Goal: Subscribe to service/newsletter

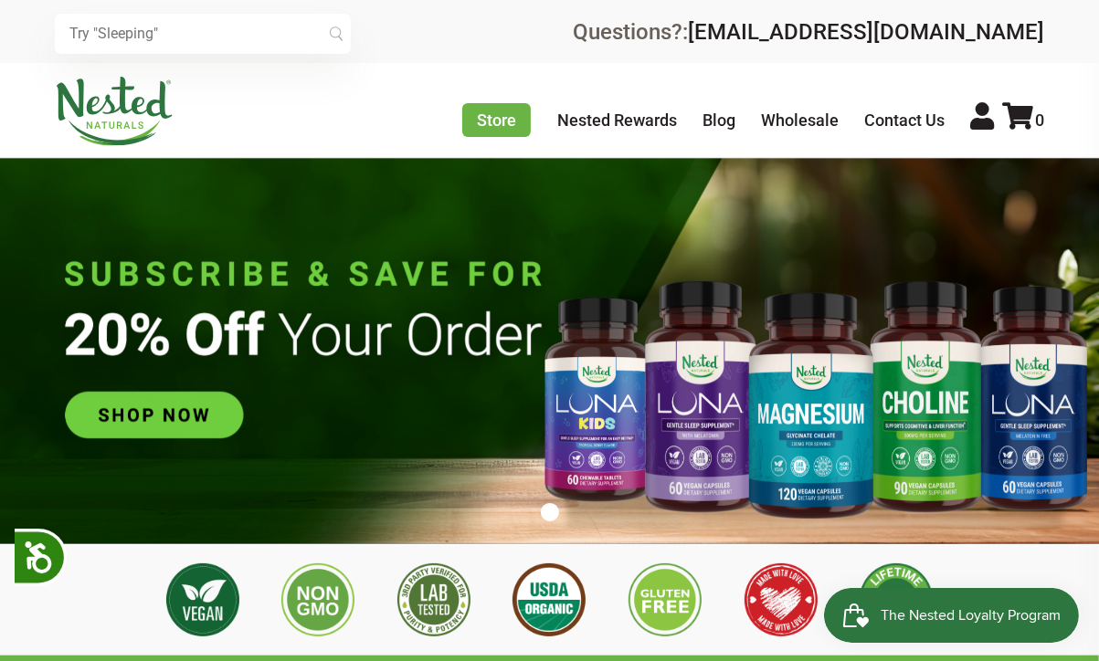
scroll to position [0, 1239]
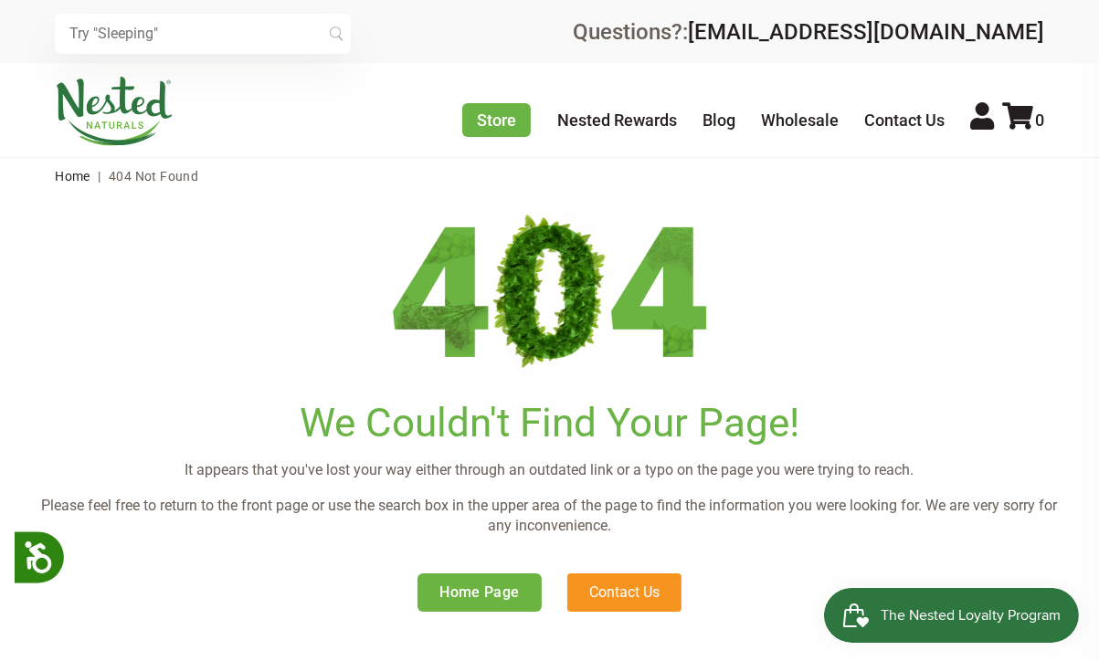
click at [132, 109] on img at bounding box center [114, 111] width 119 height 69
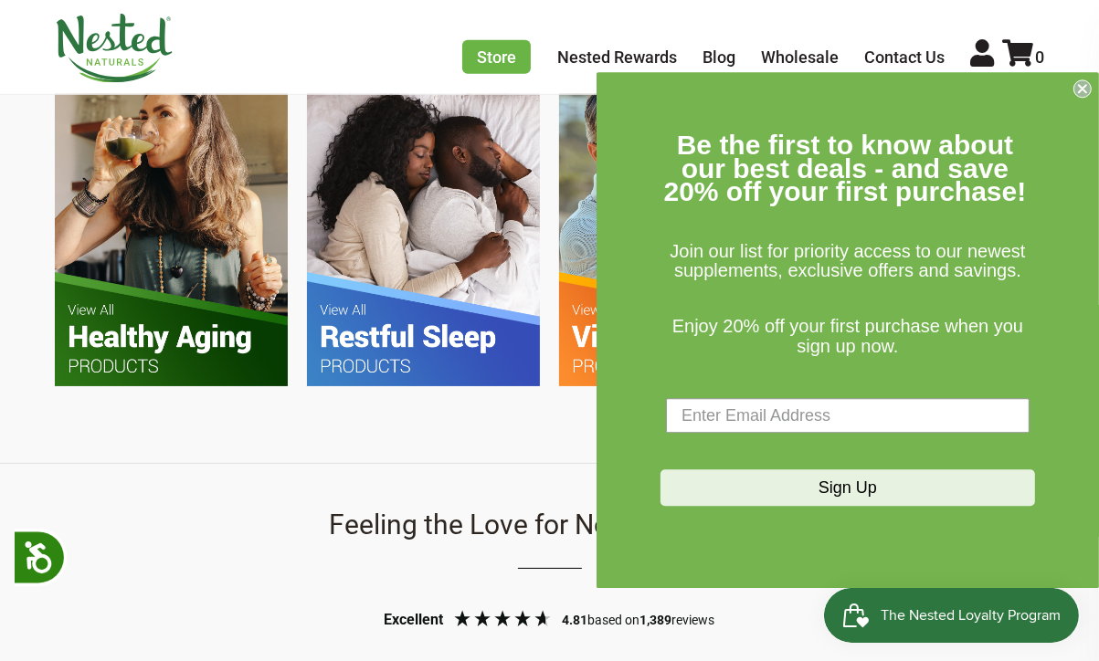
scroll to position [1218, 0]
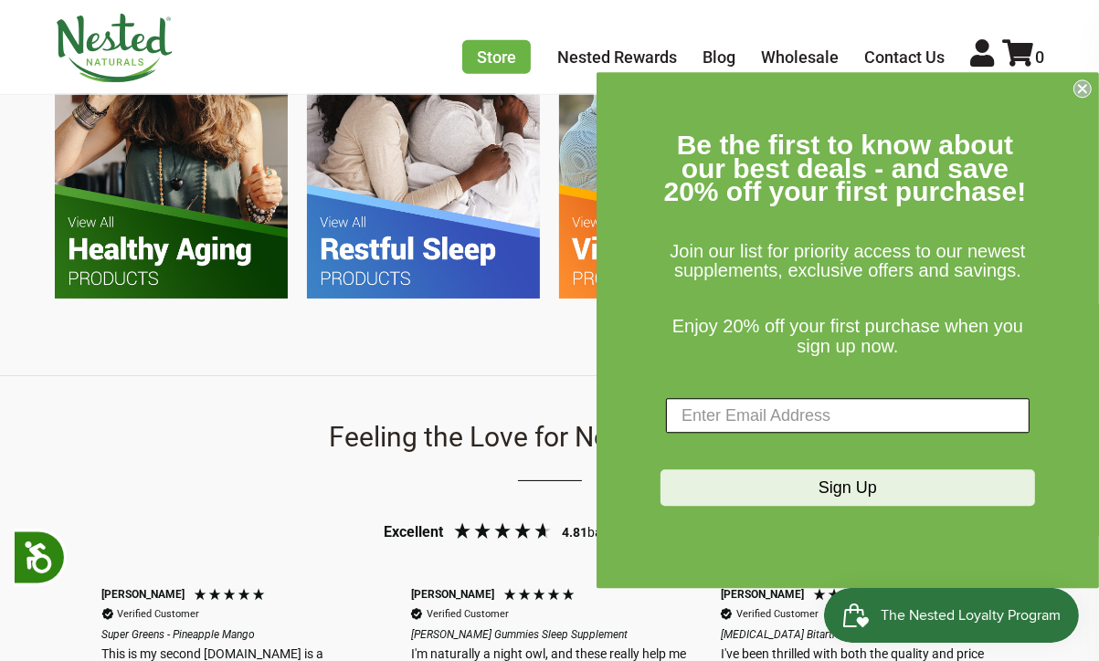
click at [691, 409] on input "Enter Email Address" at bounding box center [848, 416] width 364 height 35
type input "[EMAIL_ADDRESS][DOMAIN_NAME]"
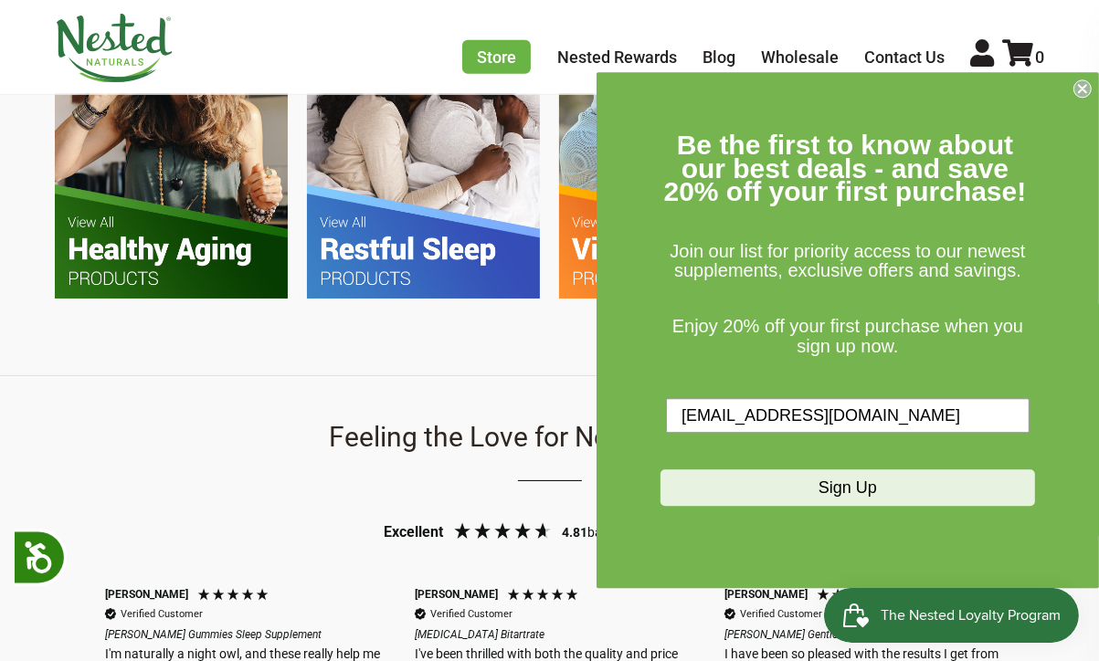
scroll to position [0, 618]
click at [707, 481] on button "Sign Up" at bounding box center [847, 488] width 374 height 37
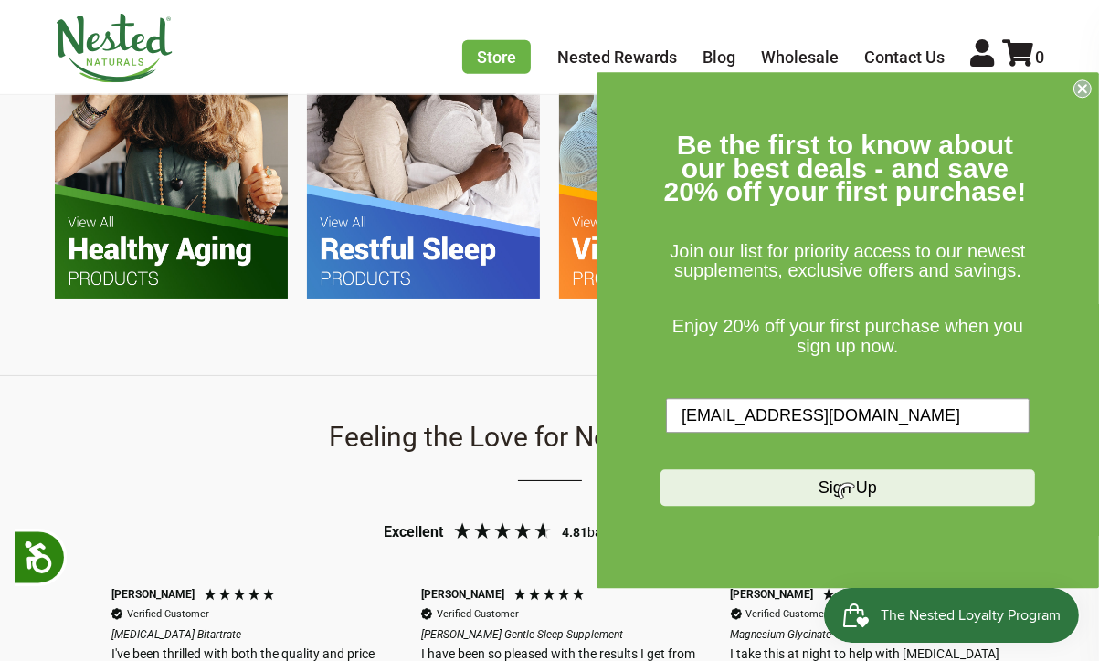
scroll to position [0, 928]
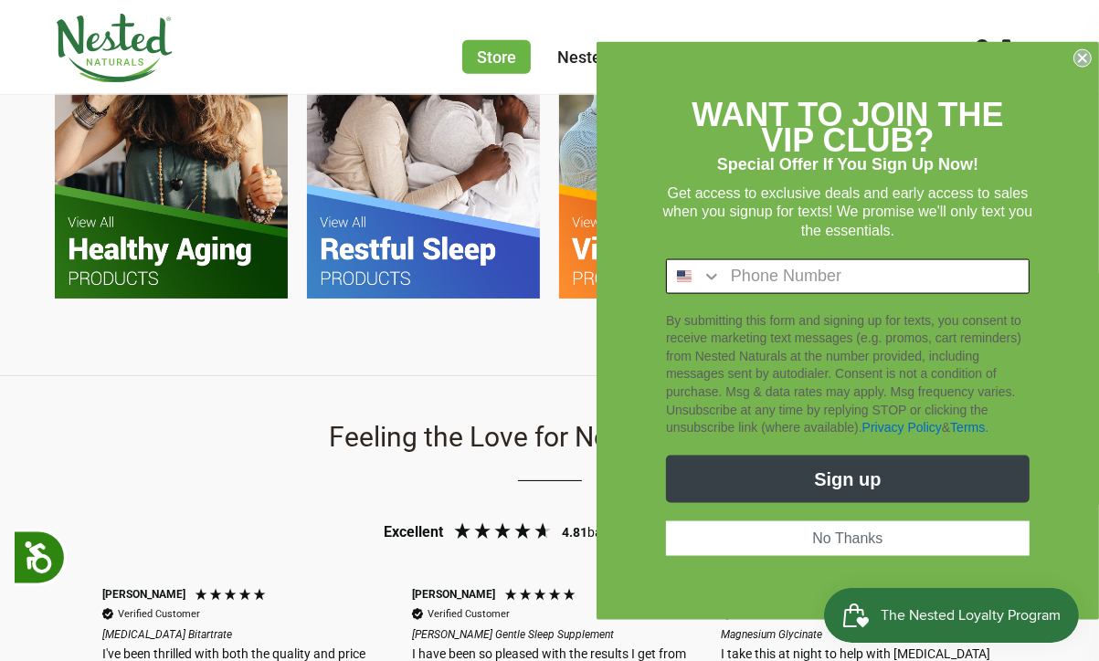
click at [711, 267] on icon "Search Countries" at bounding box center [711, 276] width 18 height 18
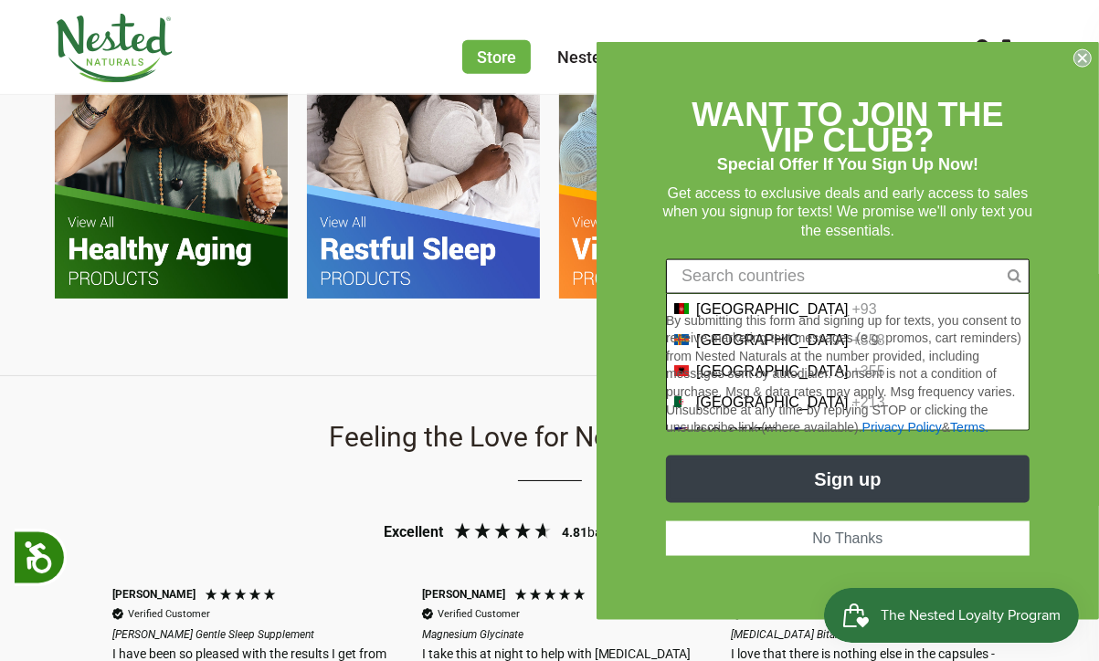
scroll to position [0, 1239]
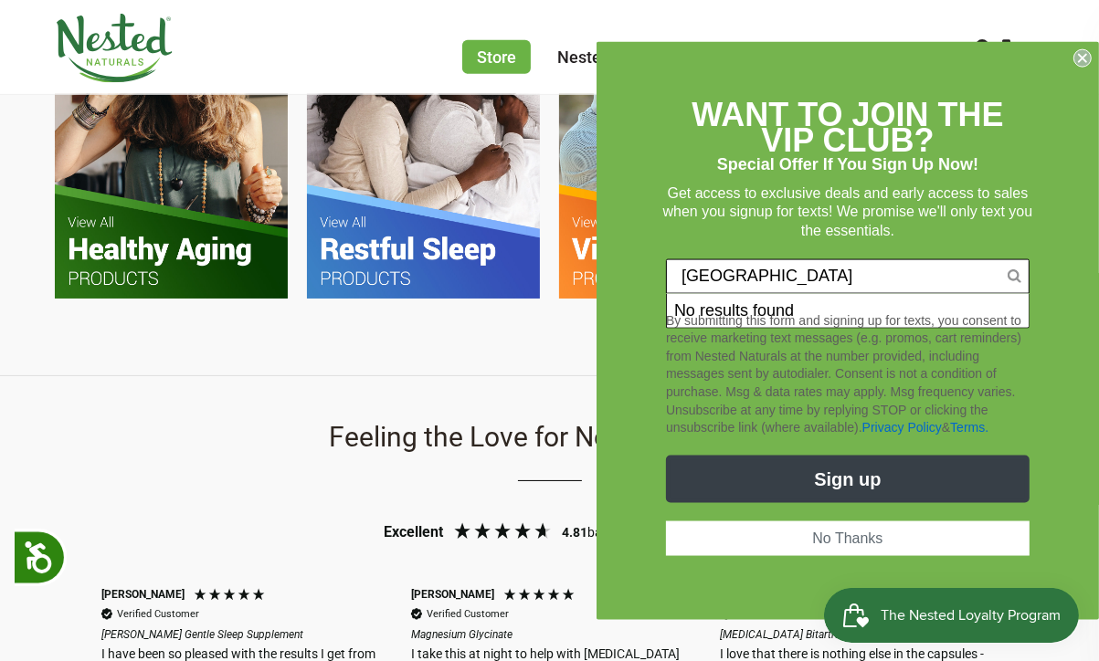
type input "USA"
click at [776, 305] on div "By submitting this form and signing up for texts, you consent to receive market…" at bounding box center [847, 373] width 374 height 143
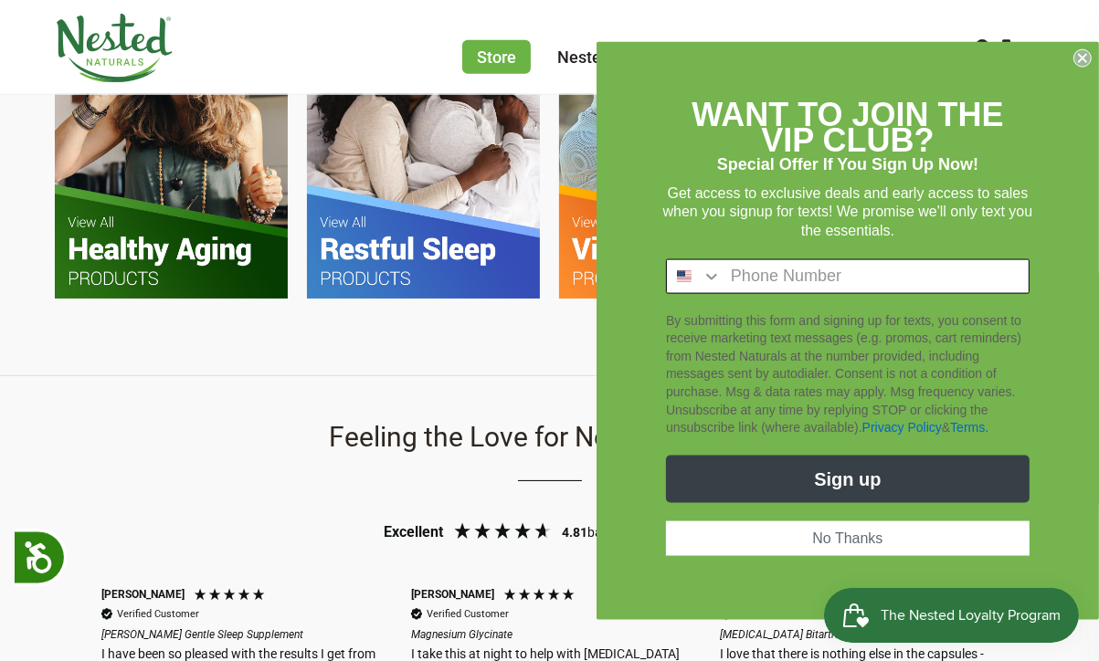
click at [738, 273] on input "Phone Number" at bounding box center [875, 275] width 307 height 33
type input "1-734-735-7790"
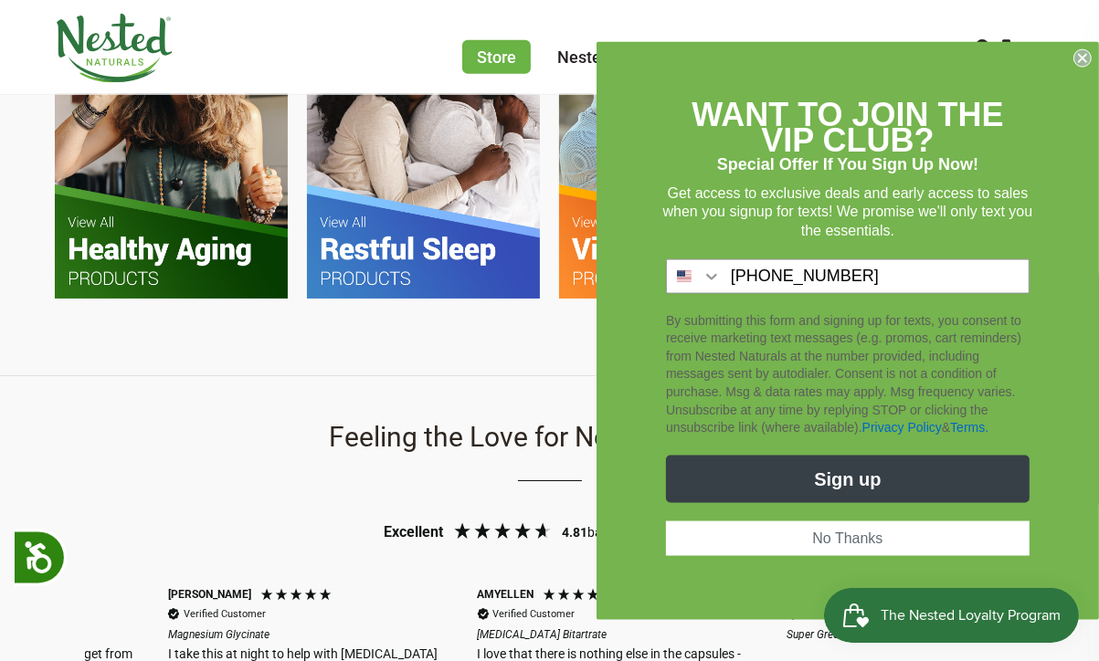
scroll to position [0, 1547]
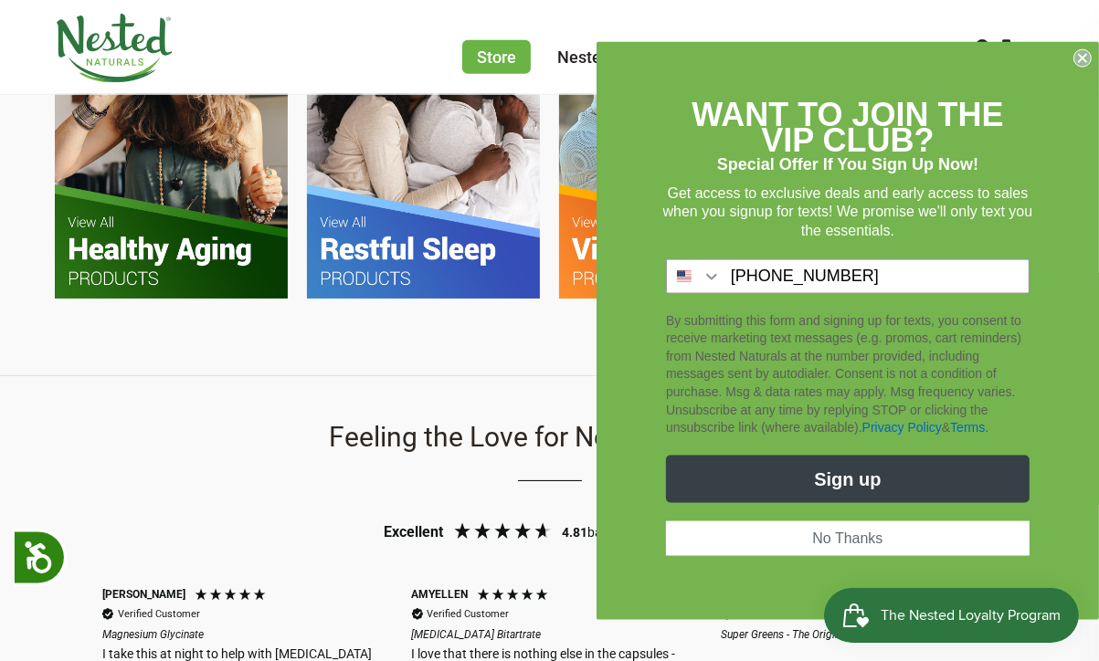
click at [828, 471] on button "Sign up" at bounding box center [848, 478] width 364 height 47
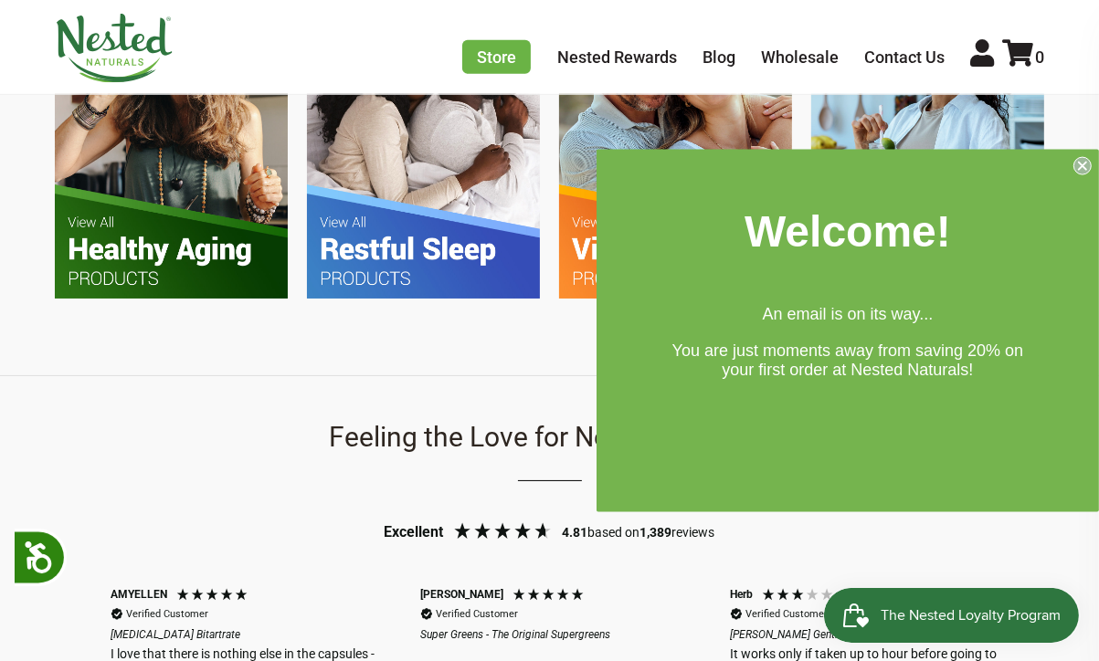
scroll to position [0, 1857]
